Goal: Task Accomplishment & Management: Complete application form

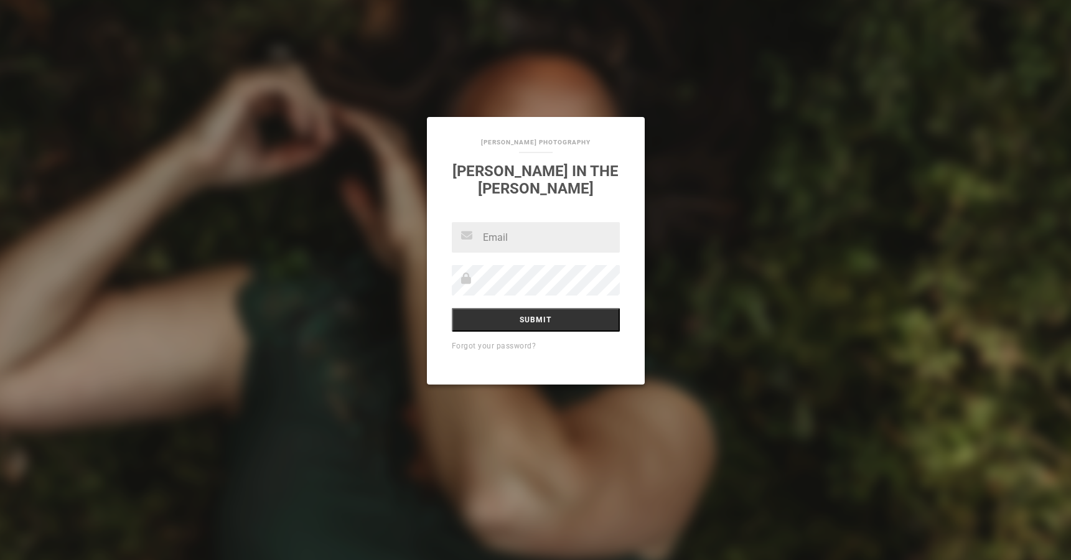
paste input "[EMAIL_ADDRESS][DOMAIN_NAME]"
type input "[EMAIL_ADDRESS][DOMAIN_NAME]"
click at [587, 313] on input "Submit" at bounding box center [536, 320] width 168 height 24
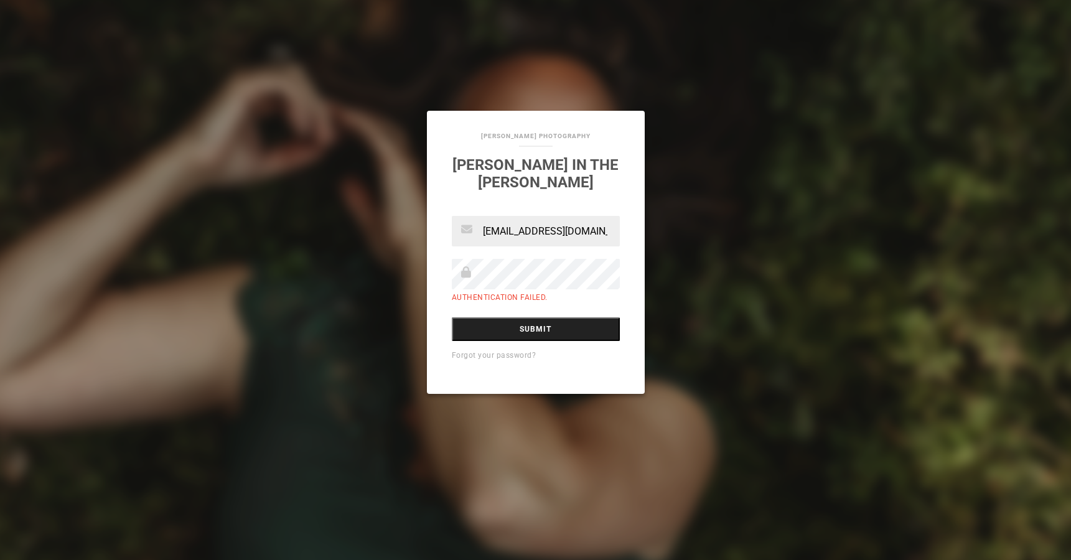
click at [536, 322] on input "Submit" at bounding box center [536, 329] width 168 height 24
